Goal: Task Accomplishment & Management: Manage account settings

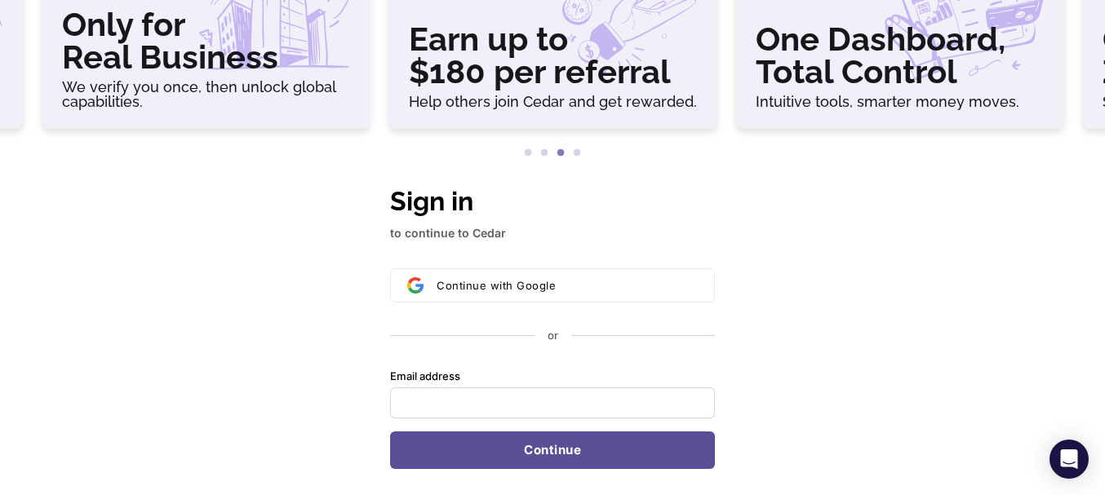
scroll to position [171, 0]
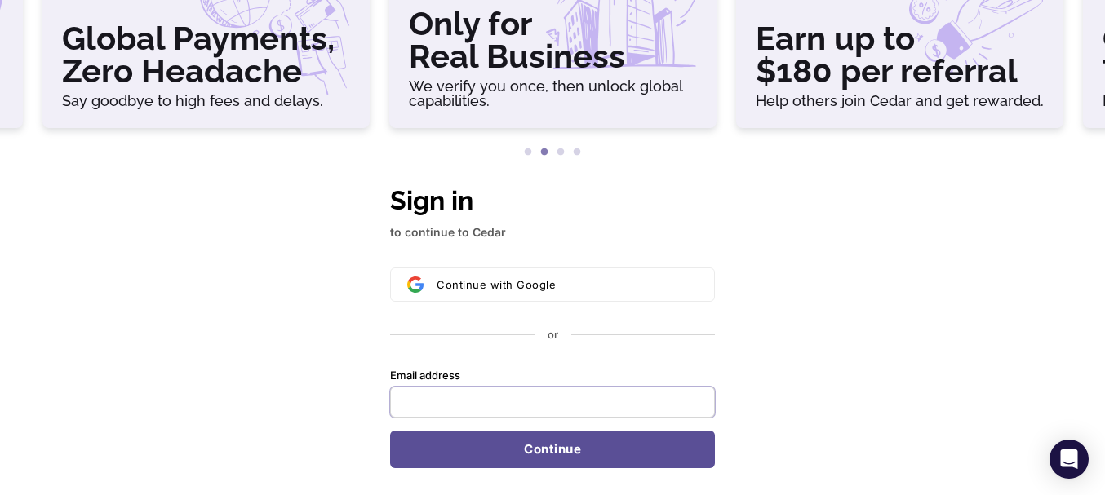
click at [581, 405] on input "Email address" at bounding box center [552, 402] width 325 height 31
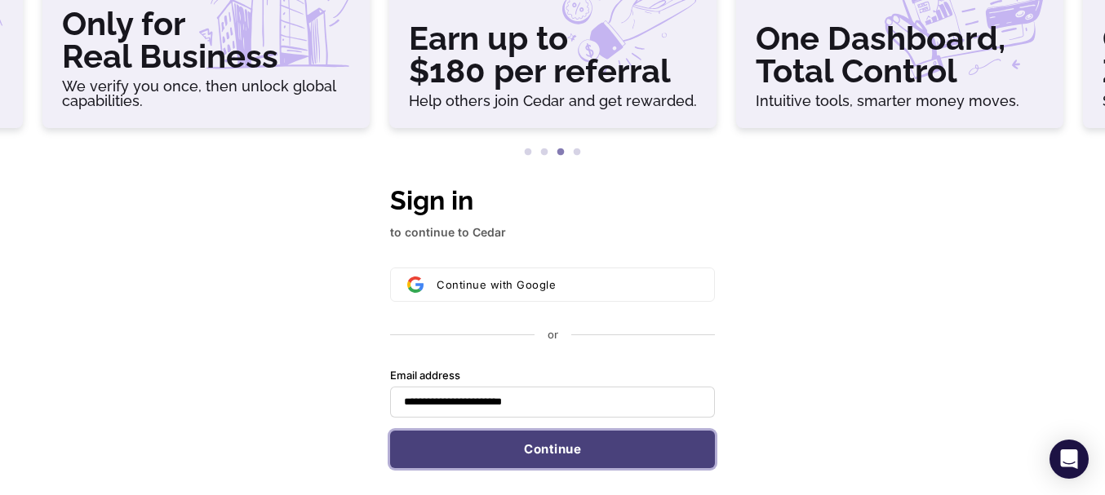
click at [531, 453] on button "Continue" at bounding box center [552, 450] width 325 height 38
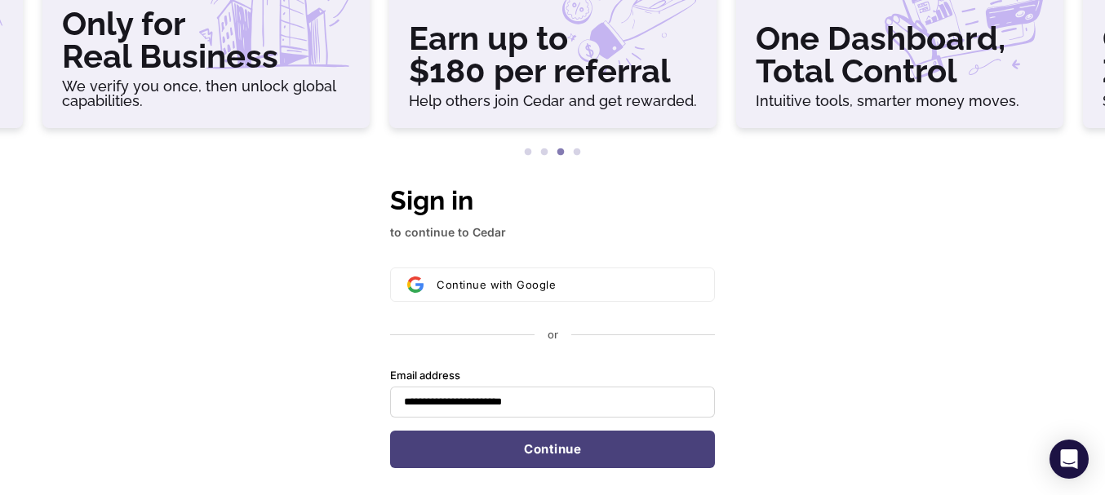
type input "**********"
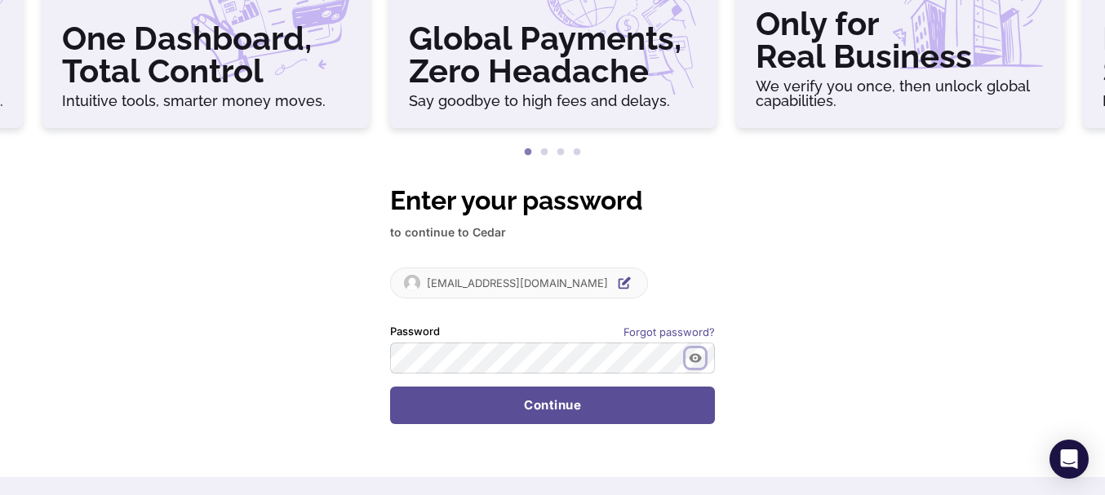
click at [696, 361] on icon "Show password" at bounding box center [695, 358] width 13 height 13
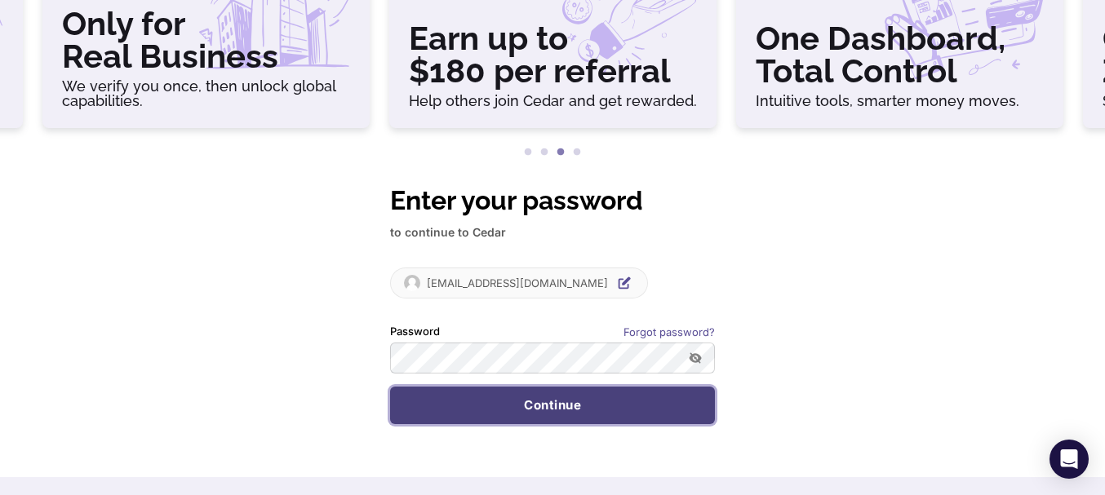
click at [540, 401] on button "Continue" at bounding box center [552, 406] width 325 height 38
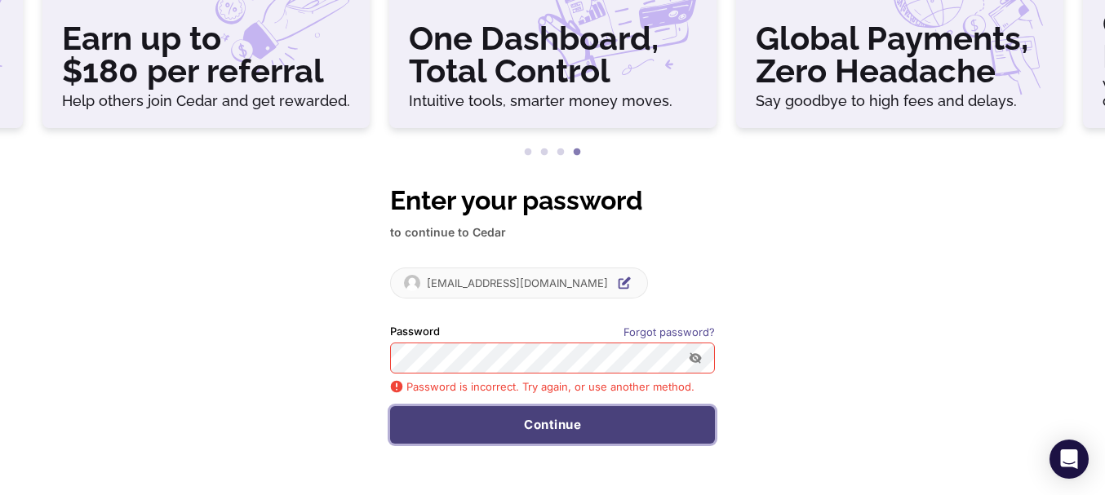
click at [504, 424] on button "Continue" at bounding box center [552, 426] width 325 height 38
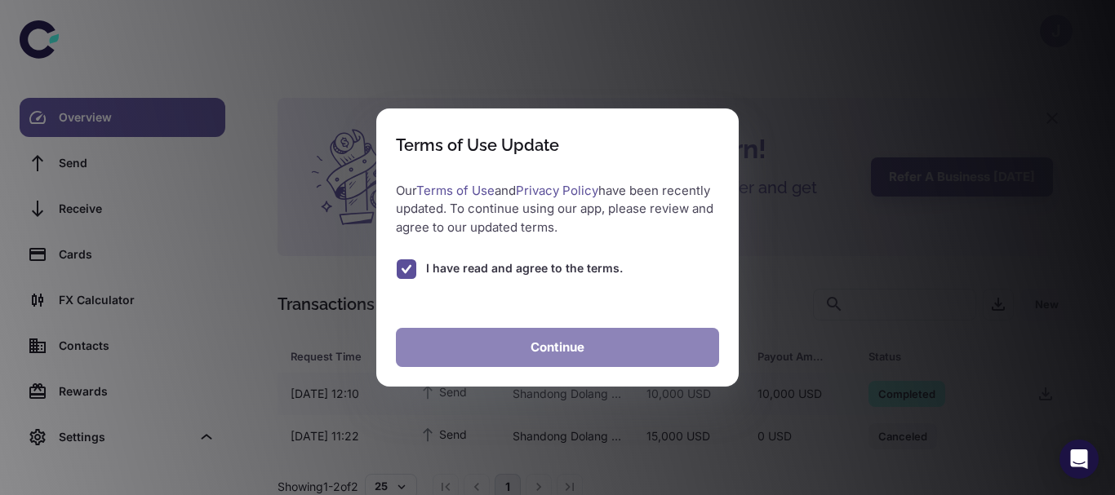
click at [524, 337] on button "Continue" at bounding box center [557, 347] width 323 height 39
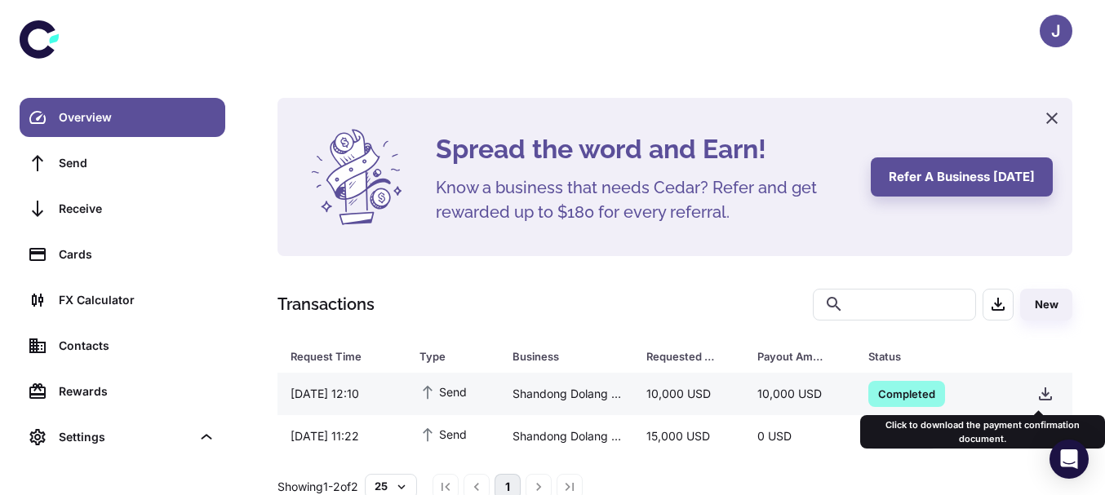
click at [1043, 394] on icon "button" at bounding box center [1046, 394] width 20 height 20
